Goal: Information Seeking & Learning: Learn about a topic

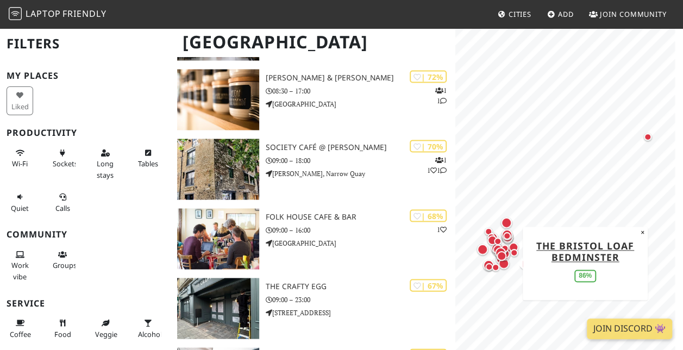
scroll to position [989, 0]
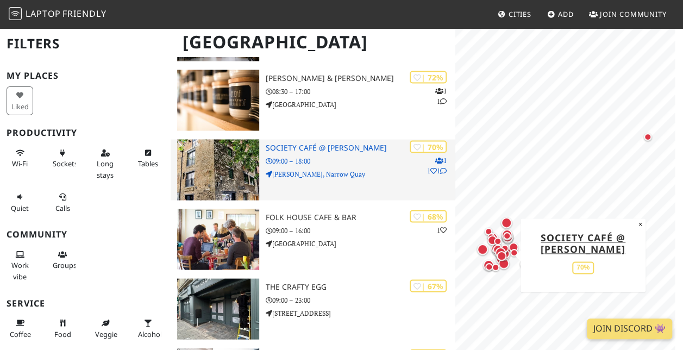
click at [402, 152] on div "| 70% 1 1 1 Society Café @ Farr's Lane 09:00 – 18:00 Farr's Lane, Narrow Quay" at bounding box center [361, 169] width 190 height 61
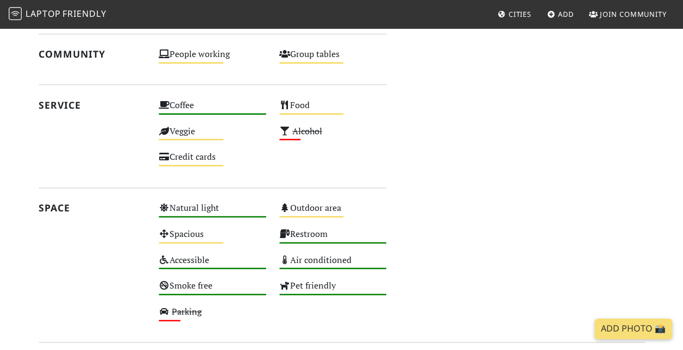
scroll to position [727, 0]
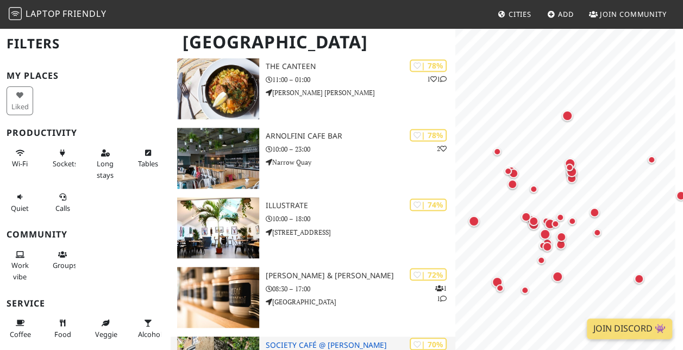
scroll to position [989, 0]
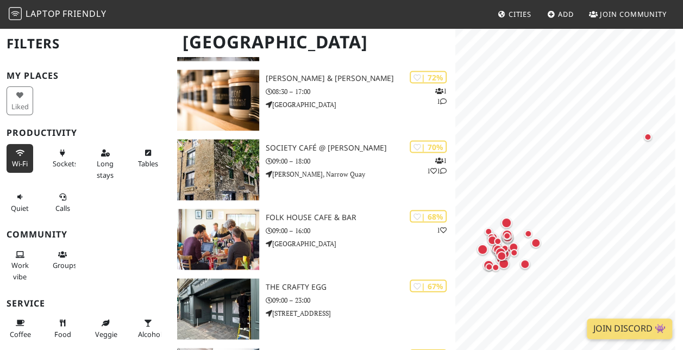
click at [21, 163] on span "Wi-Fi" at bounding box center [20, 164] width 16 height 10
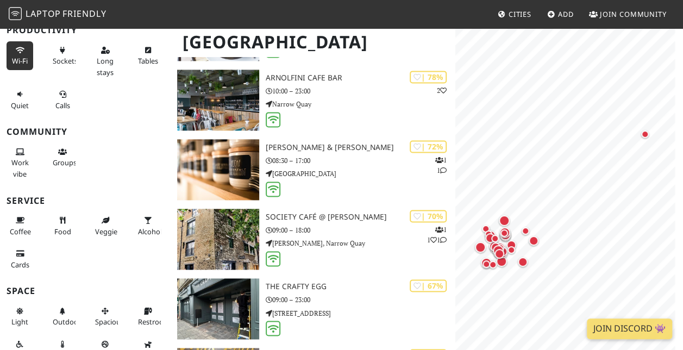
scroll to position [102, 0]
click at [24, 218] on button "Coffee" at bounding box center [20, 226] width 27 height 29
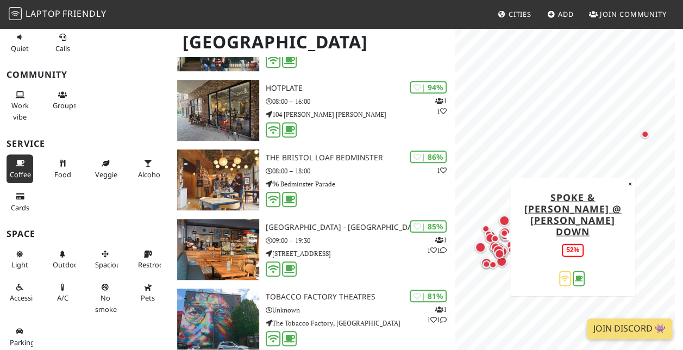
scroll to position [0, 0]
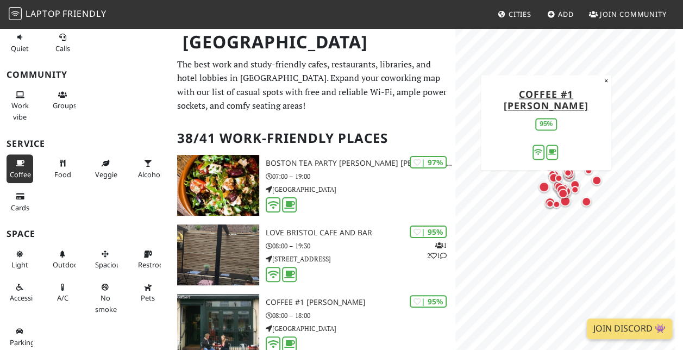
click at [543, 186] on div "Map marker" at bounding box center [543, 186] width 11 height 11
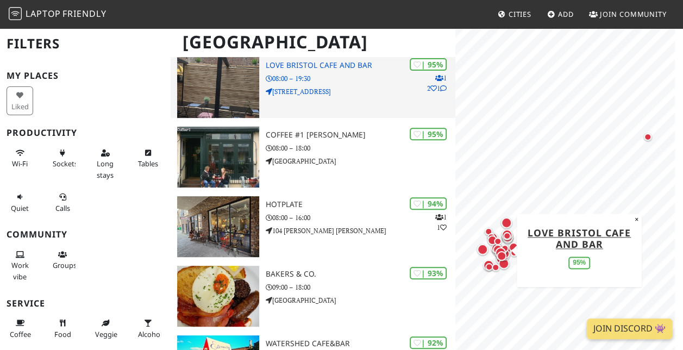
scroll to position [172, 0]
